Goal: Information Seeking & Learning: Learn about a topic

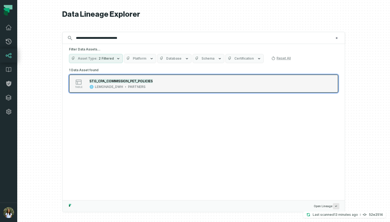
type input "**********"
click at [159, 82] on div "table STG_CPA_COMMISSION_PET_POLICIES LEMONADE_DWH PARTNERS" at bounding box center [137, 83] width 135 height 11
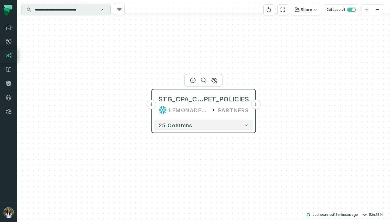
click at [169, 107] on div "LEMONADE_DWH PARTNERS" at bounding box center [203, 110] width 91 height 9
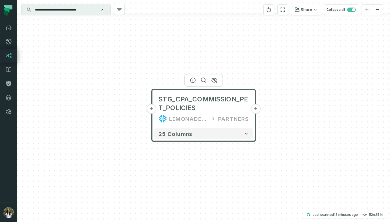
click at [149, 109] on button "+" at bounding box center [152, 109] width 10 height 10
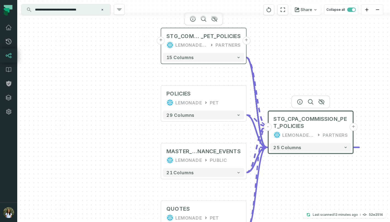
click at [199, 50] on div "STG_COMMISSION_ELIGIBLE _PET_POLICIES LEMONADE_DWH PARTNERS" at bounding box center [203, 40] width 81 height 21
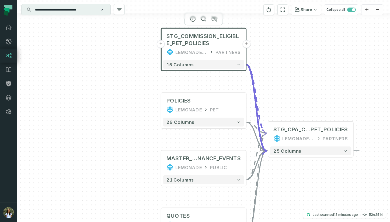
click at [161, 46] on button "+" at bounding box center [161, 44] width 8 height 8
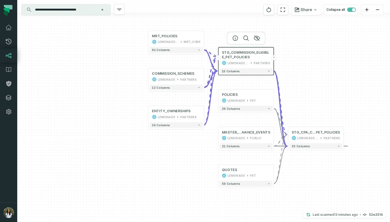
drag, startPoint x: 152, startPoint y: 117, endPoint x: 110, endPoint y: 74, distance: 60.4
click at [102, 74] on div "+ MRT_POLICIES LEMONADE_DWH MRT_CORE + 91 columns COMMISSION_SCHEMES LEMONADE P…" at bounding box center [203, 111] width 373 height 222
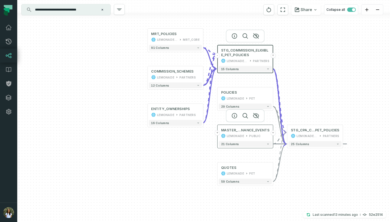
click at [252, 139] on div "MASTER_BILLING_FI NANCE_EVENTS LEMONADE PUBLIC" at bounding box center [245, 133] width 53 height 14
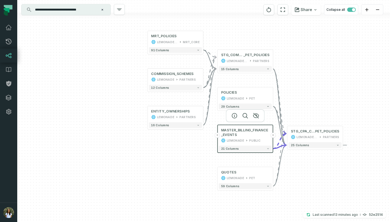
click at [218, 136] on button "+" at bounding box center [217, 135] width 5 height 5
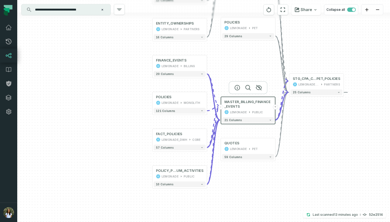
drag, startPoint x: 169, startPoint y: 148, endPoint x: 119, endPoint y: 138, distance: 51.1
click at [119, 138] on div "... FINANCE_EVENTS LEMONADE BILLING ... 20 columns ... POLICIES LEMONADE MONOLI…" at bounding box center [203, 111] width 373 height 222
click at [253, 110] on div "PUBLIC" at bounding box center [257, 112] width 11 height 5
click at [190, 176] on div "PUBLIC" at bounding box center [189, 176] width 11 height 5
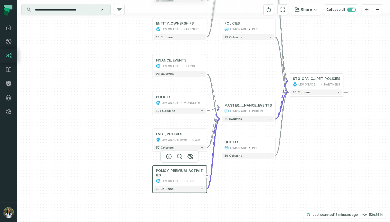
click at [207, 175] on button "+" at bounding box center [206, 175] width 5 height 5
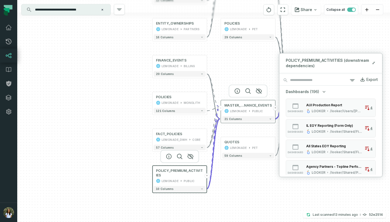
click at [260, 109] on div "PUBLIC" at bounding box center [257, 111] width 11 height 5
click at [258, 110] on div "PUBLIC" at bounding box center [257, 111] width 11 height 5
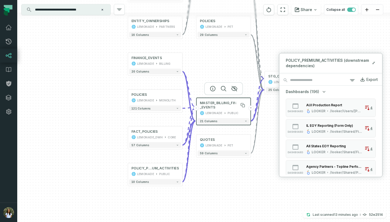
drag, startPoint x: 248, startPoint y: 111, endPoint x: 221, endPoint y: 109, distance: 26.7
click at [221, 109] on span "MASTER_BILLING_FINANCE_EVENTS" at bounding box center [223, 104] width 47 height 9
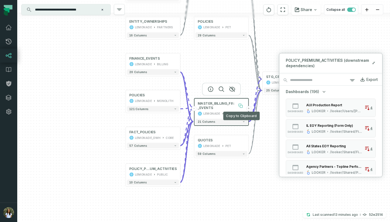
click at [239, 107] on icon at bounding box center [240, 105] width 5 height 5
